Goal: Transaction & Acquisition: Purchase product/service

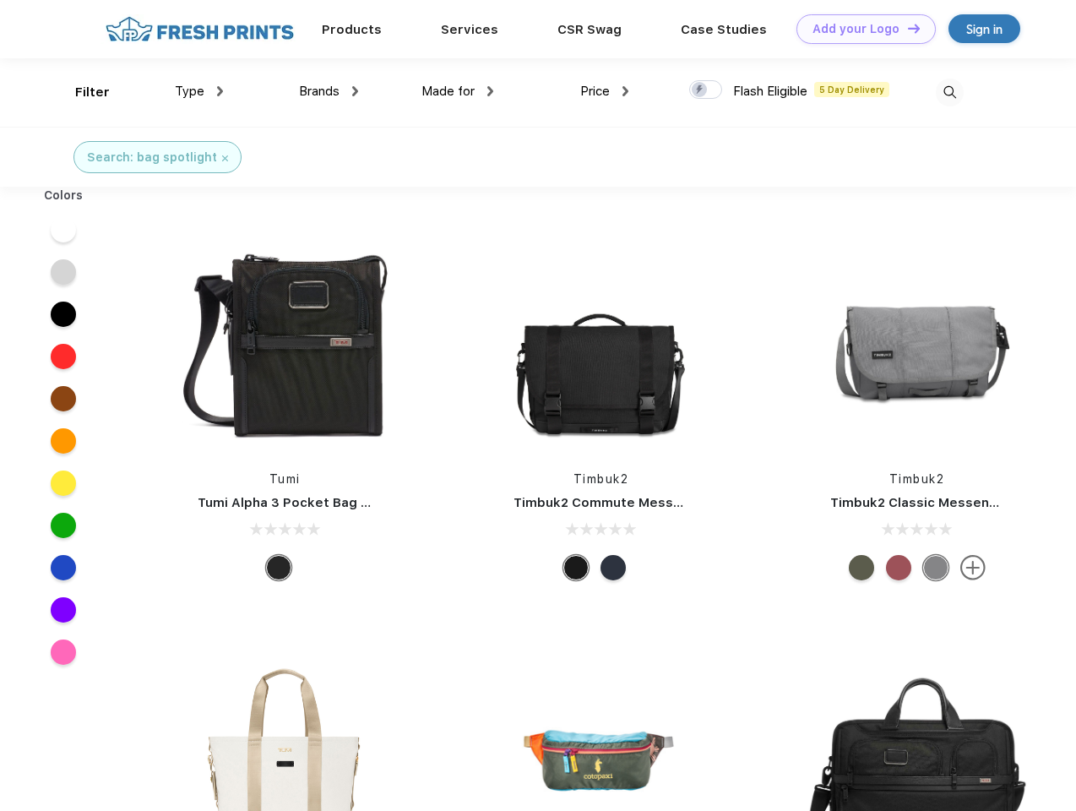
click at [859, 29] on link "Add your Logo Design Tool" at bounding box center [865, 29] width 139 height 30
click at [0, 0] on div "Design Tool" at bounding box center [0, 0] width 0 height 0
click at [906, 28] on link "Add your Logo Design Tool" at bounding box center [865, 29] width 139 height 30
click at [81, 92] on div "Filter" at bounding box center [92, 92] width 35 height 19
click at [199, 91] on span "Type" at bounding box center [190, 91] width 30 height 15
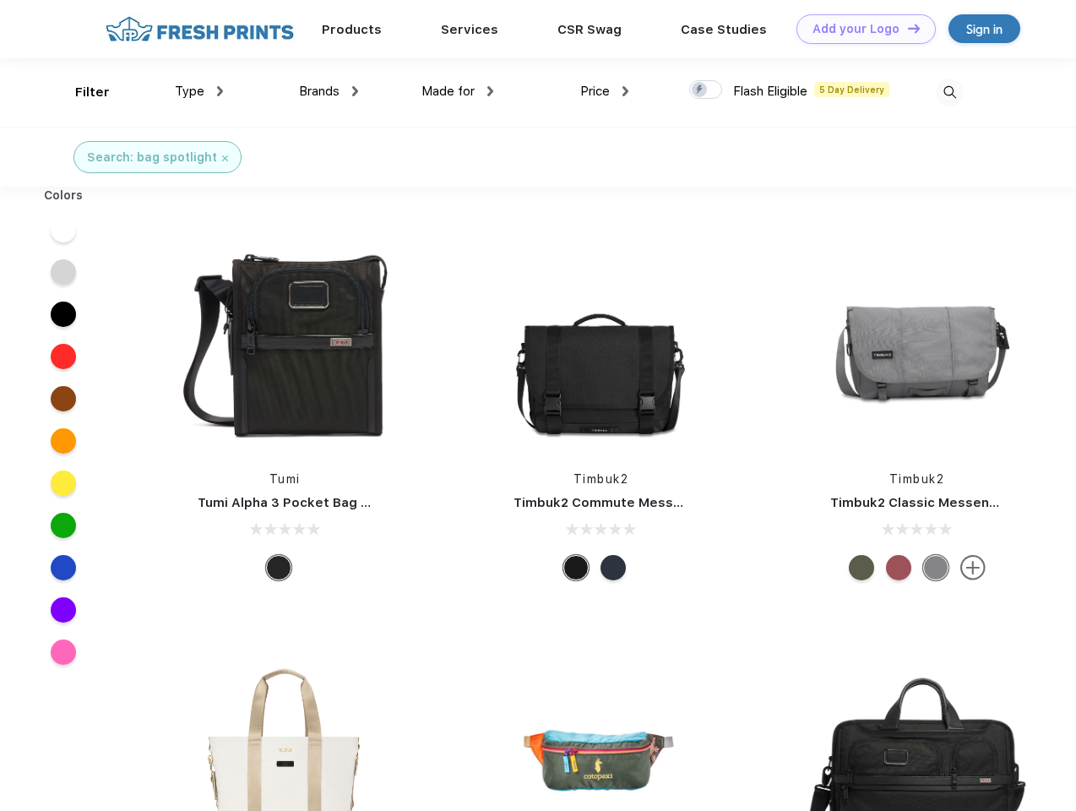
click at [328, 91] on span "Brands" at bounding box center [319, 91] width 41 height 15
click at [458, 91] on span "Made for" at bounding box center [447, 91] width 53 height 15
click at [605, 91] on span "Price" at bounding box center [595, 91] width 30 height 15
click at [706, 90] on div at bounding box center [705, 89] width 33 height 19
click at [700, 90] on input "checkbox" at bounding box center [694, 84] width 11 height 11
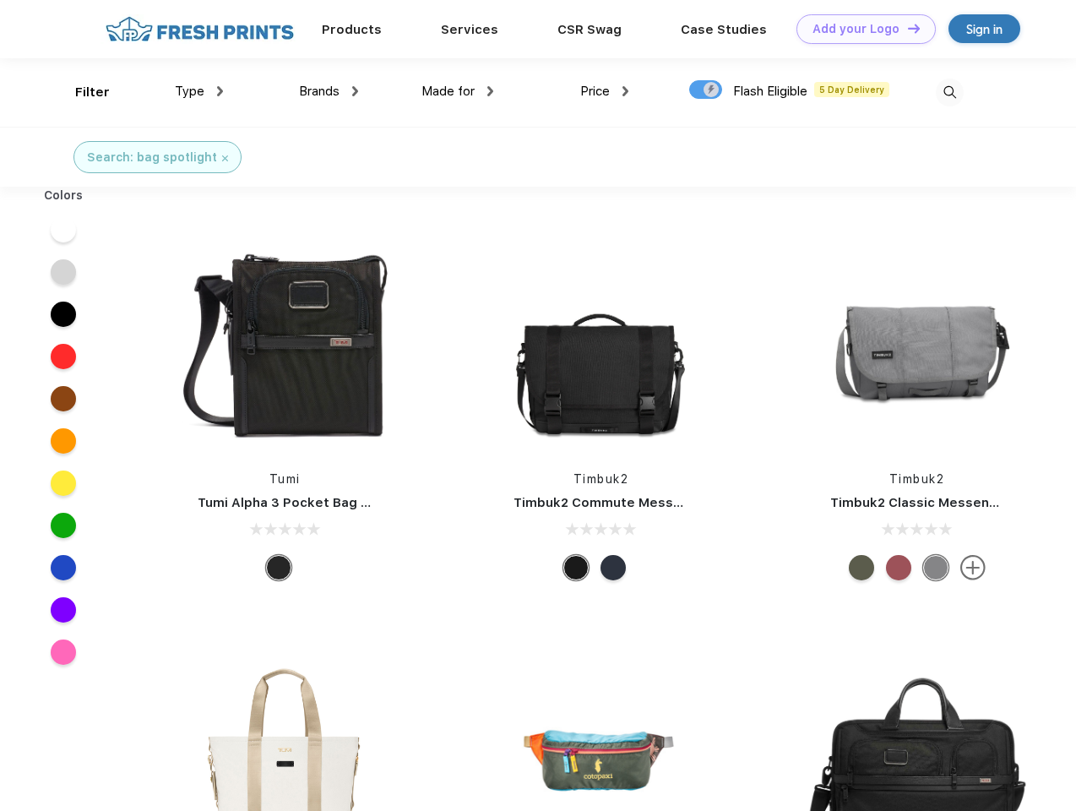
click at [949, 92] on img at bounding box center [949, 93] width 28 height 28
